Goal: Check status: Check status

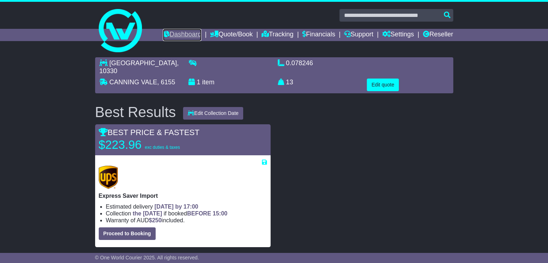
click at [175, 31] on link "Dashboard" at bounding box center [182, 35] width 39 height 12
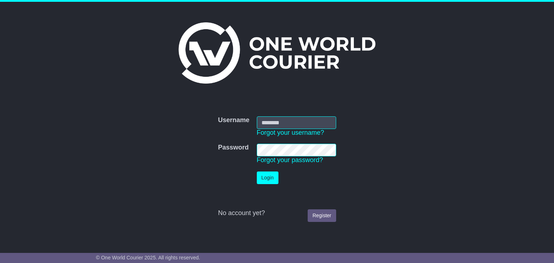
type input "**********"
click at [267, 178] on button "Login" at bounding box center [268, 178] width 22 height 13
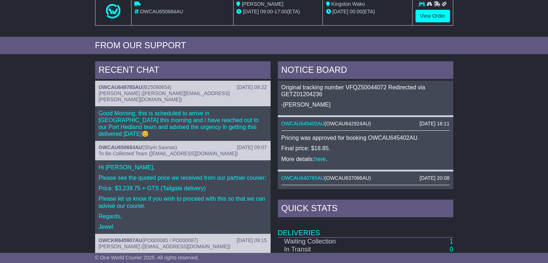
scroll to position [221, 0]
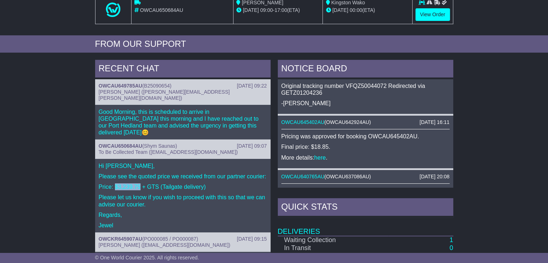
drag, startPoint x: 115, startPoint y: 170, endPoint x: 139, endPoint y: 174, distance: 24.7
click at [139, 183] on p "Price: $3,239.75 + GTS (Tailgate delivery)" at bounding box center [183, 186] width 168 height 7
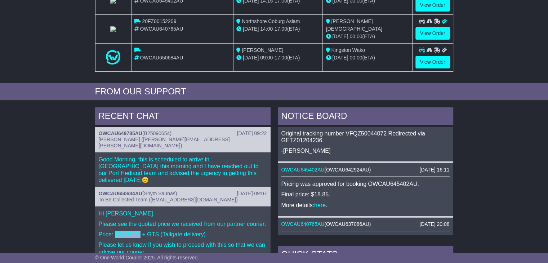
scroll to position [170, 0]
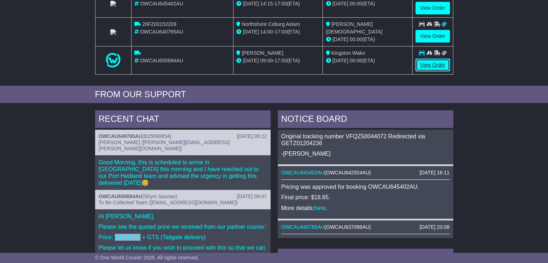
click at [433, 62] on link "View Order" at bounding box center [433, 65] width 35 height 13
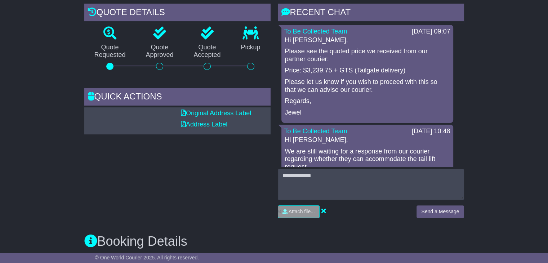
scroll to position [12, 0]
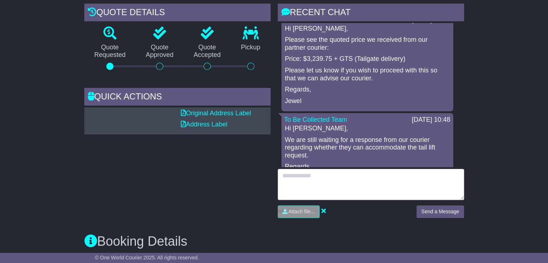
click at [323, 185] on textarea at bounding box center [371, 184] width 186 height 31
type textarea "**********"
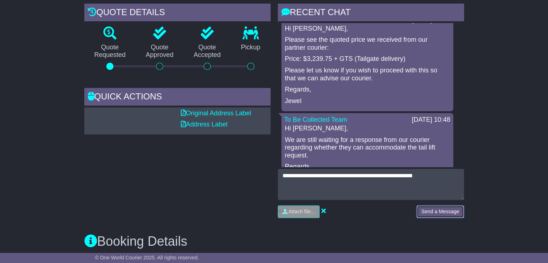
click at [444, 210] on button "Send a Message" at bounding box center [440, 211] width 47 height 13
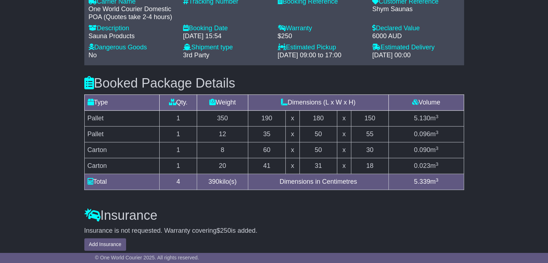
scroll to position [545, 0]
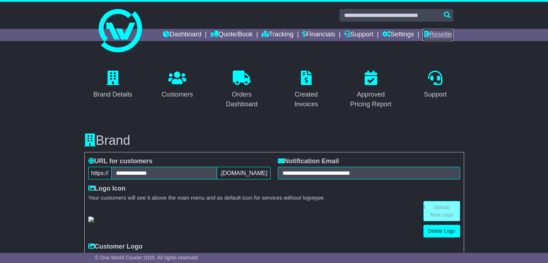
click at [431, 34] on link "Reseller" at bounding box center [438, 35] width 30 height 12
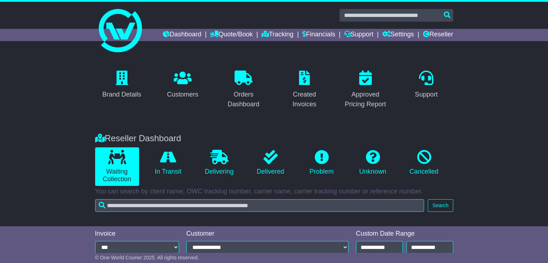
scroll to position [64, 0]
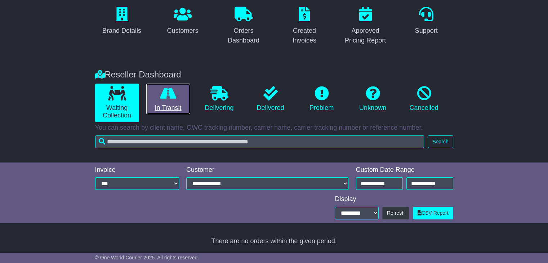
click at [173, 110] on link "In Transit" at bounding box center [168, 99] width 44 height 31
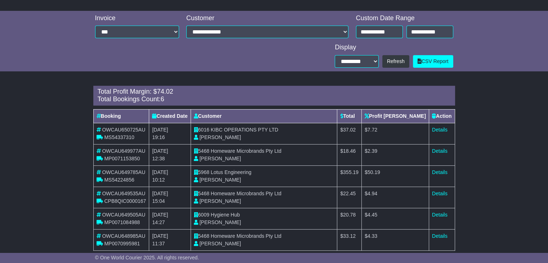
click at [227, 152] on span "Homeware Microbrands Pty Ltd" at bounding box center [246, 151] width 71 height 6
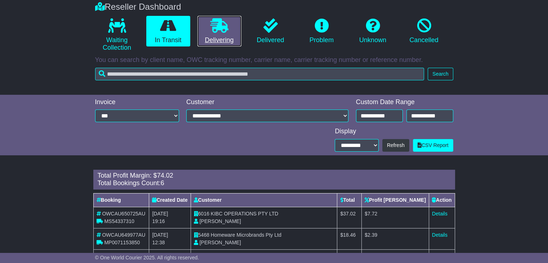
click at [218, 26] on icon at bounding box center [219, 25] width 18 height 14
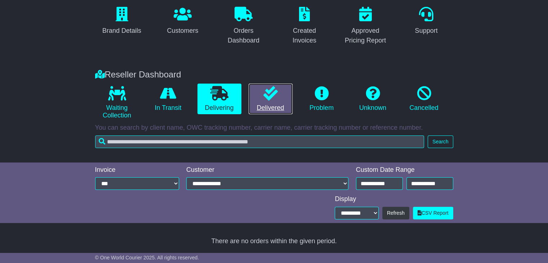
click at [270, 103] on link "Delivered" at bounding box center [271, 99] width 44 height 31
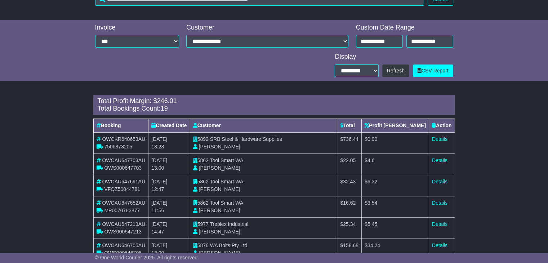
scroll to position [0, 0]
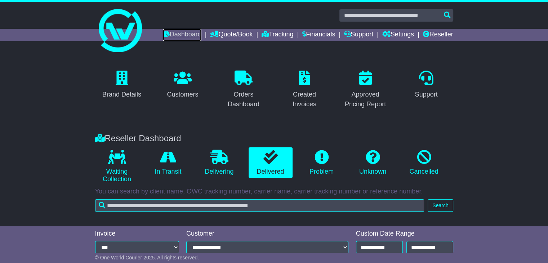
click at [182, 36] on link "Dashboard" at bounding box center [182, 35] width 39 height 12
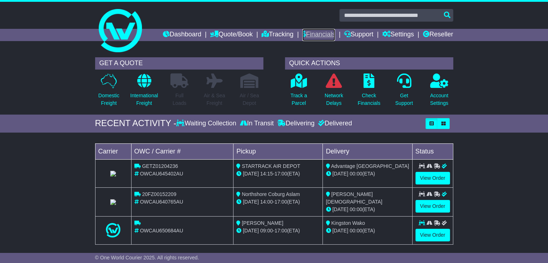
click at [303, 34] on link "Financials" at bounding box center [318, 35] width 33 height 12
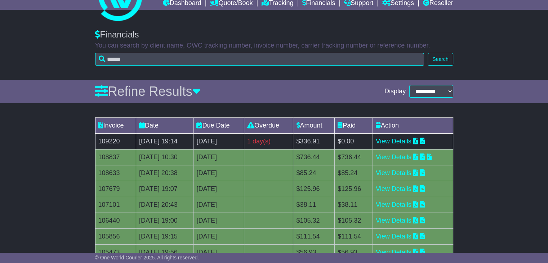
scroll to position [33, 0]
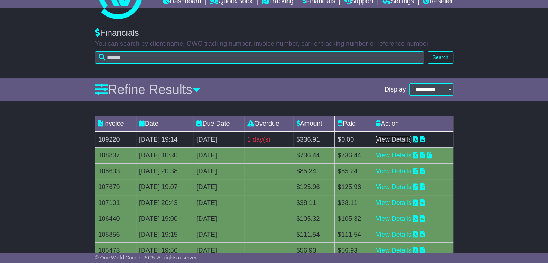
click at [398, 141] on link "View Details" at bounding box center [394, 139] width 36 height 7
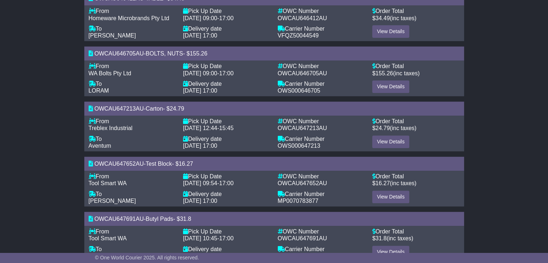
scroll to position [293, 0]
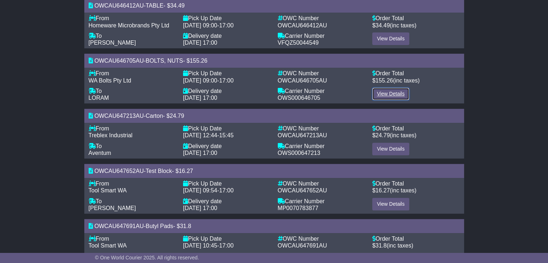
click at [393, 88] on link "View Details" at bounding box center [390, 94] width 37 height 13
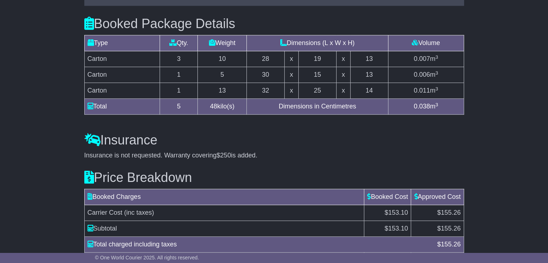
scroll to position [657, 0]
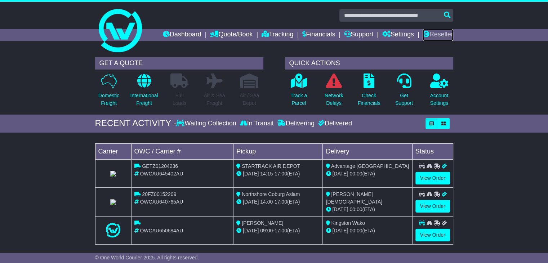
click at [438, 34] on link "Reseller" at bounding box center [438, 35] width 30 height 12
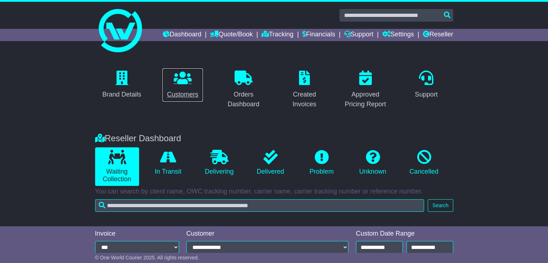
click at [182, 88] on link "Customers" at bounding box center [182, 85] width 41 height 34
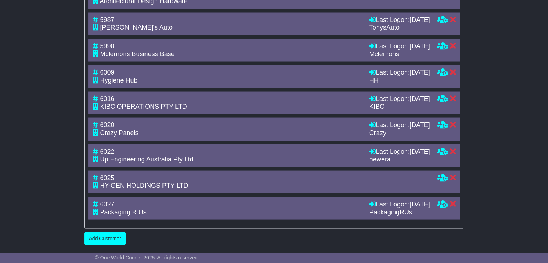
scroll to position [1498, 0]
